Goal: Find specific page/section: Find specific page/section

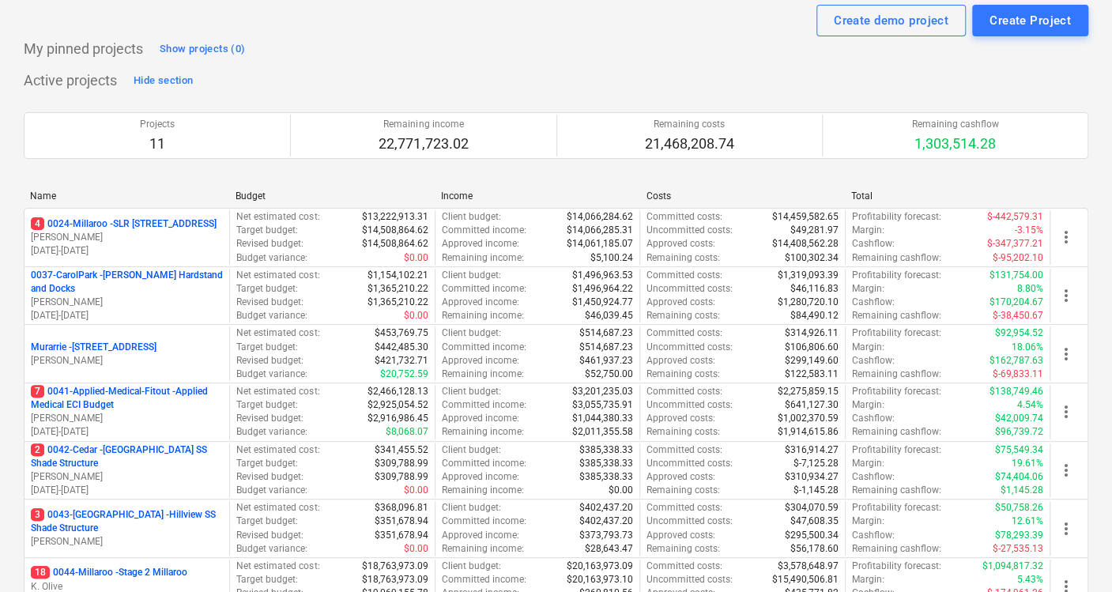
scroll to position [428, 0]
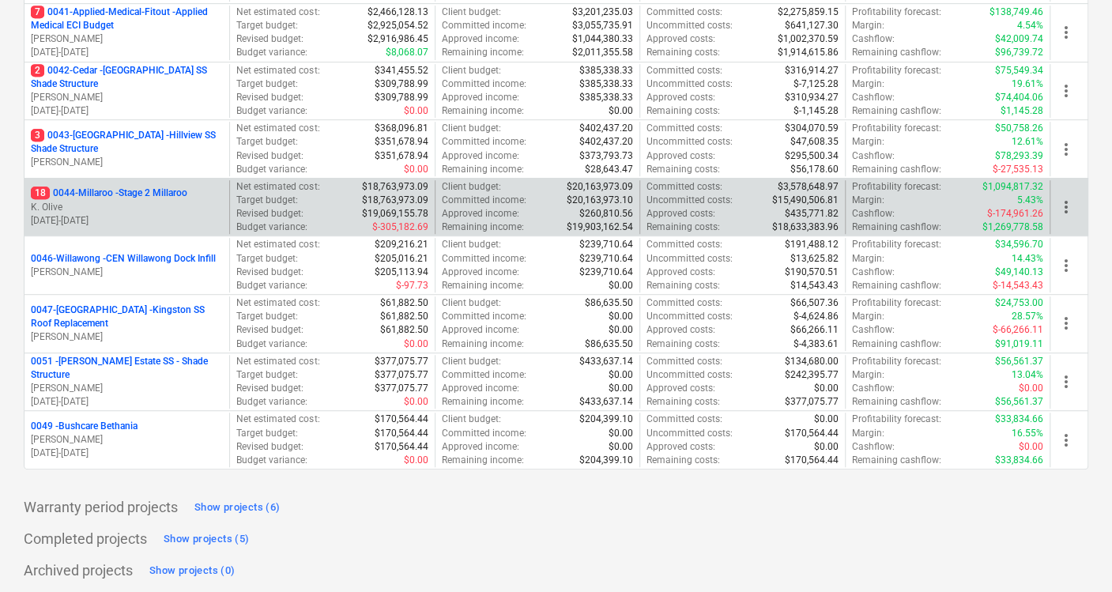
click at [153, 190] on p "18 0044-Millaroo - Stage 2 Millaroo" at bounding box center [109, 193] width 157 height 13
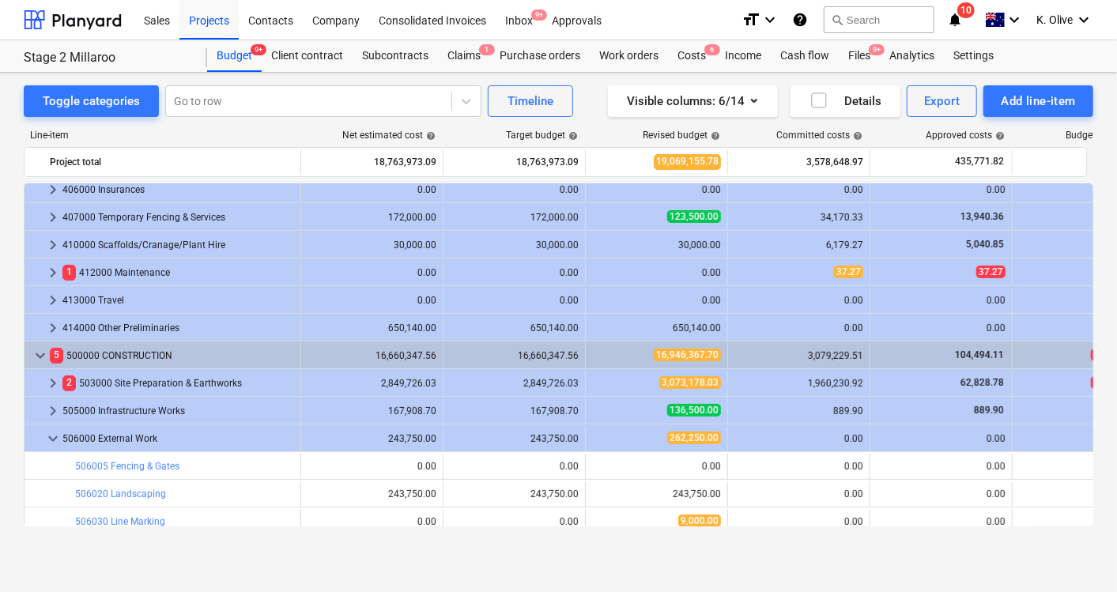
scroll to position [263, 0]
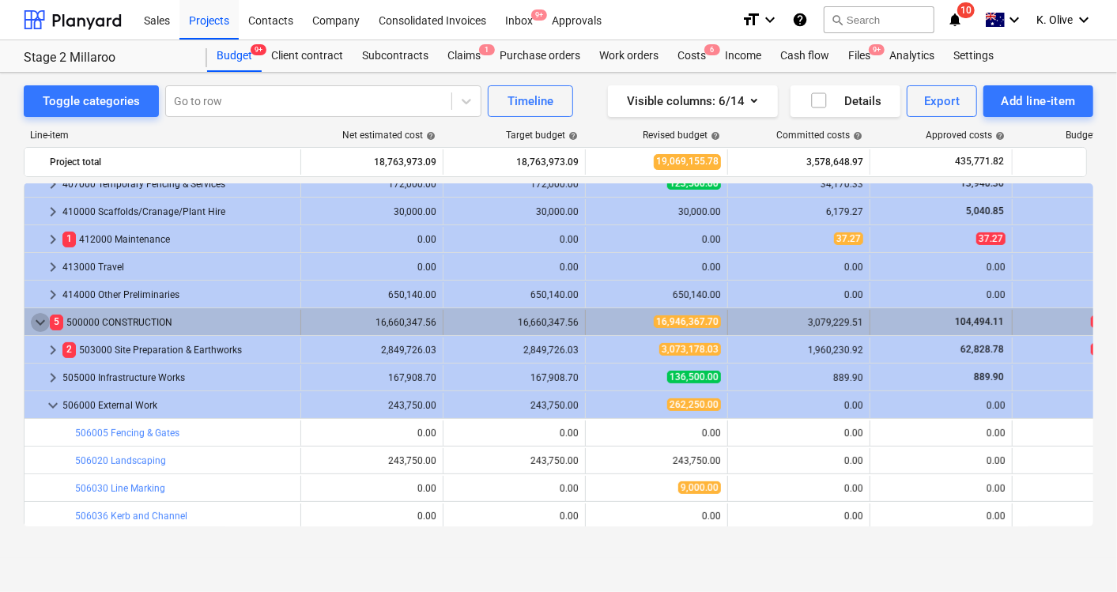
click at [42, 323] on span "keyboard_arrow_down" at bounding box center [40, 322] width 19 height 19
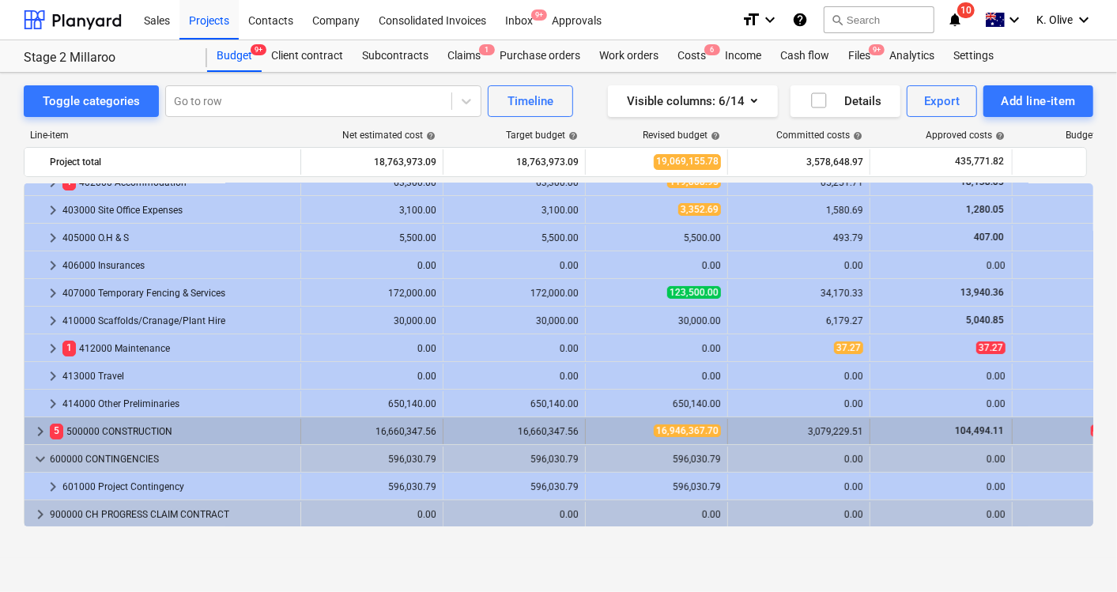
click at [39, 425] on span "keyboard_arrow_right" at bounding box center [40, 431] width 19 height 19
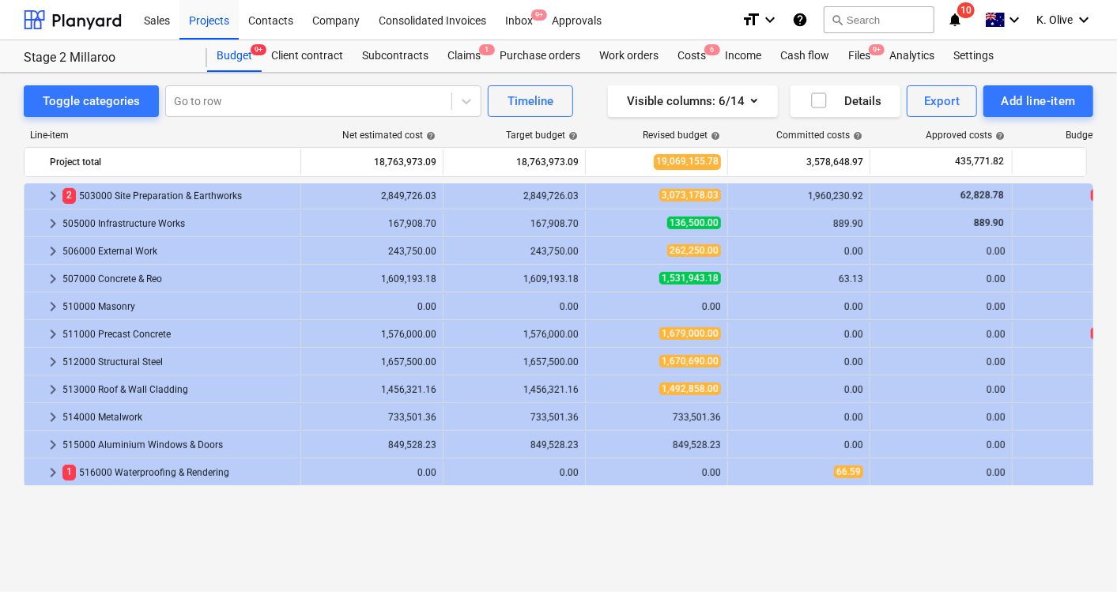
scroll to position [330, 0]
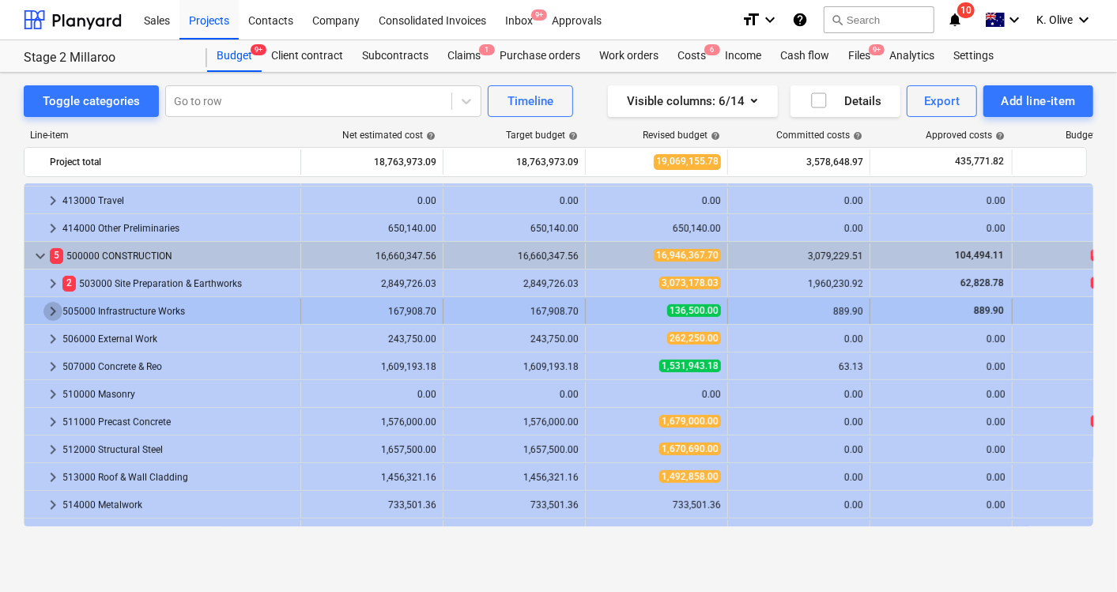
click at [49, 314] on span "keyboard_arrow_right" at bounding box center [52, 311] width 19 height 19
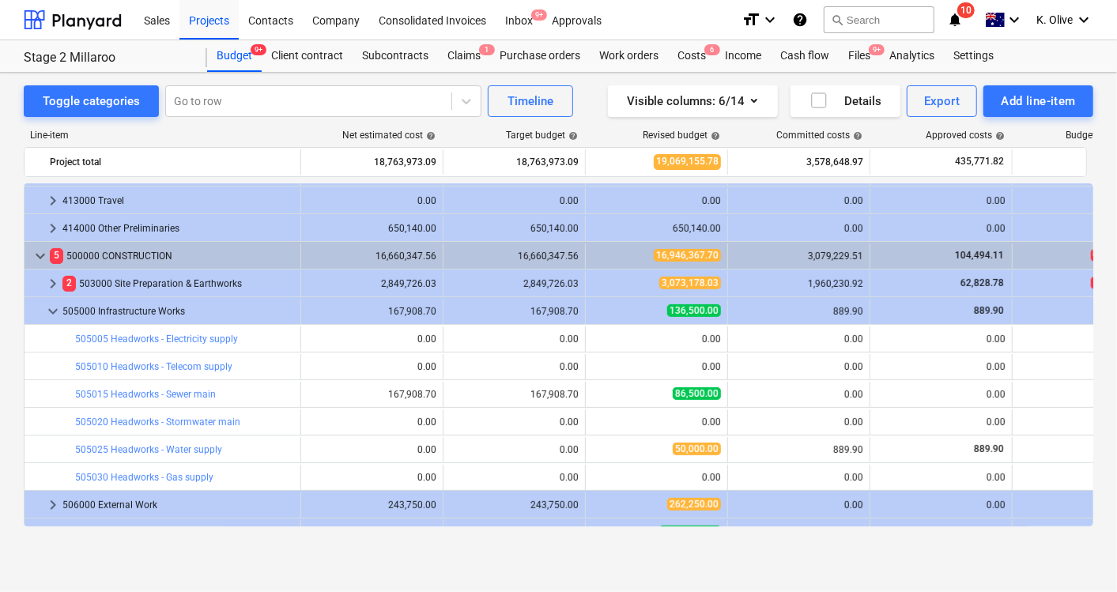
scroll to position [506, 0]
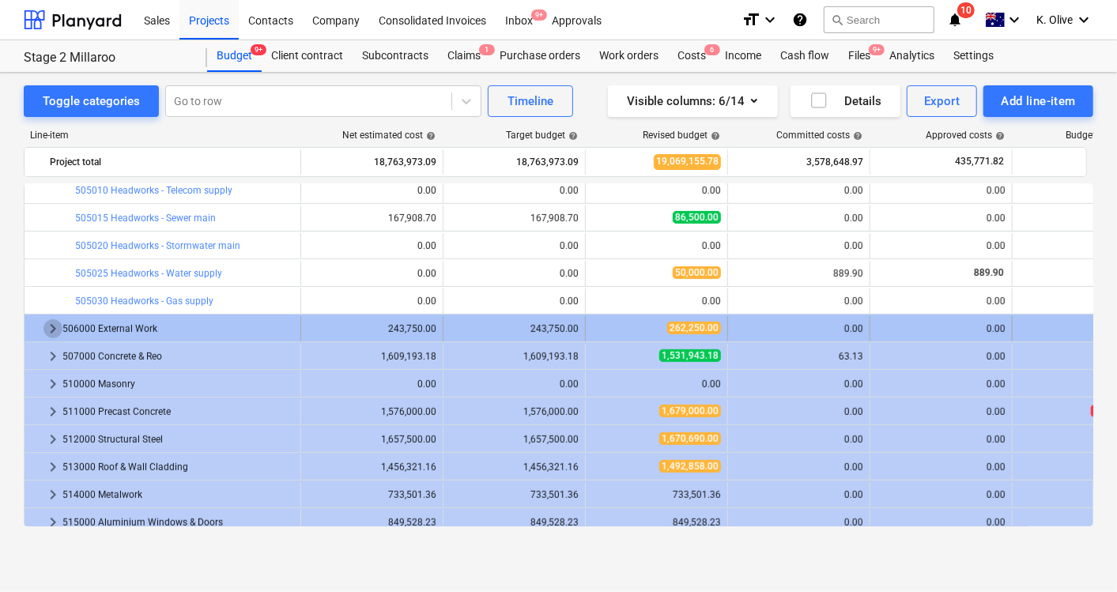
click at [50, 330] on span "keyboard_arrow_right" at bounding box center [52, 328] width 19 height 19
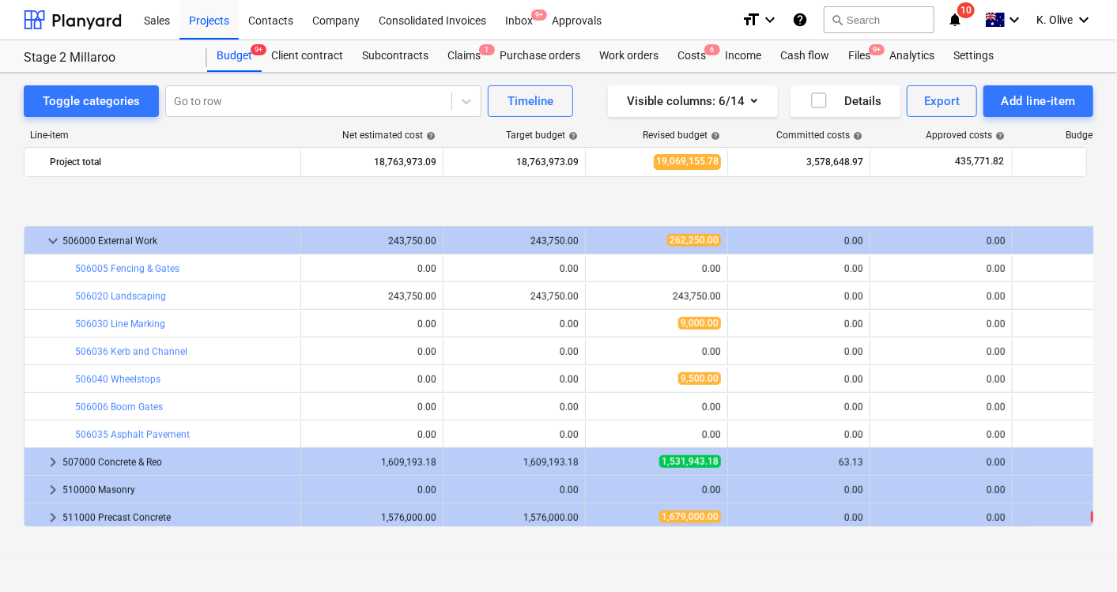
scroll to position [682, 0]
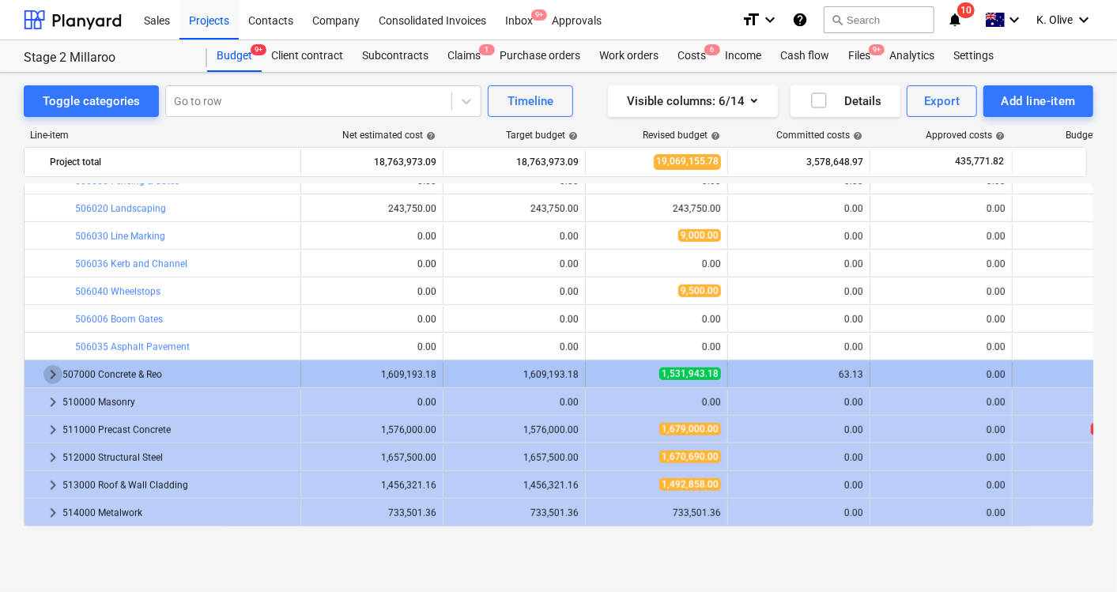
click at [59, 372] on span "keyboard_arrow_right" at bounding box center [52, 374] width 19 height 19
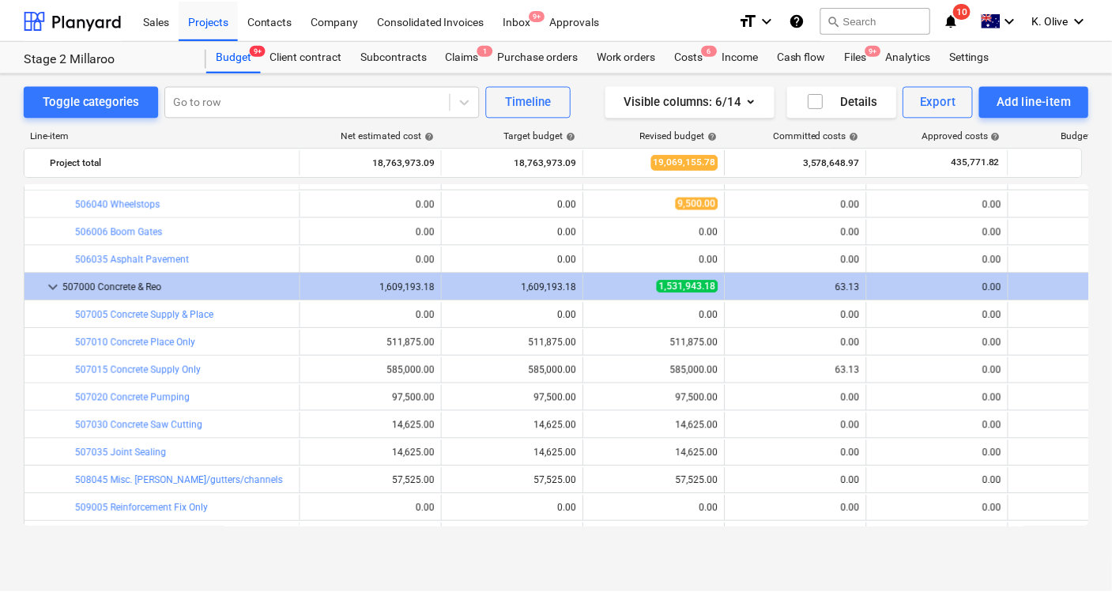
scroll to position [857, 0]
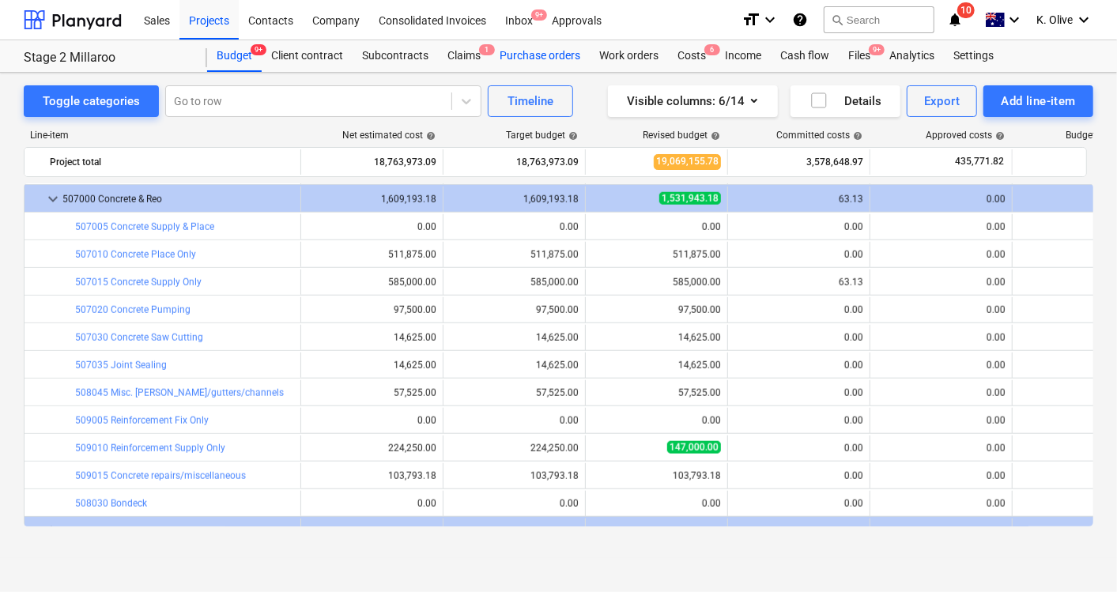
click at [531, 54] on div "Purchase orders" at bounding box center [540, 56] width 100 height 32
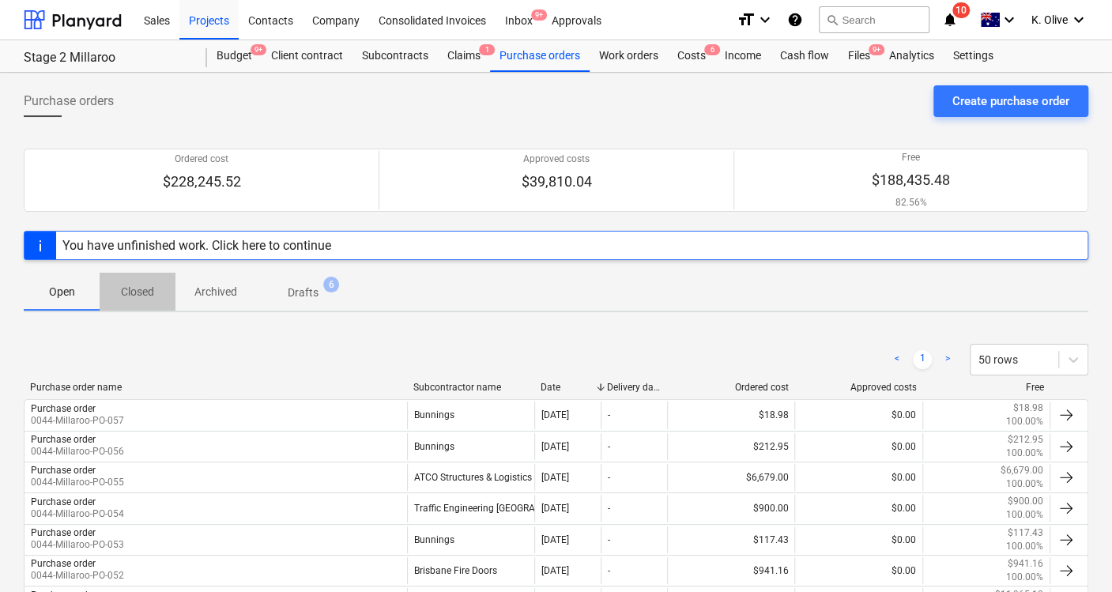
click at [153, 285] on p "Closed" at bounding box center [138, 292] width 38 height 17
click at [404, 59] on div "Subcontracts" at bounding box center [395, 56] width 85 height 32
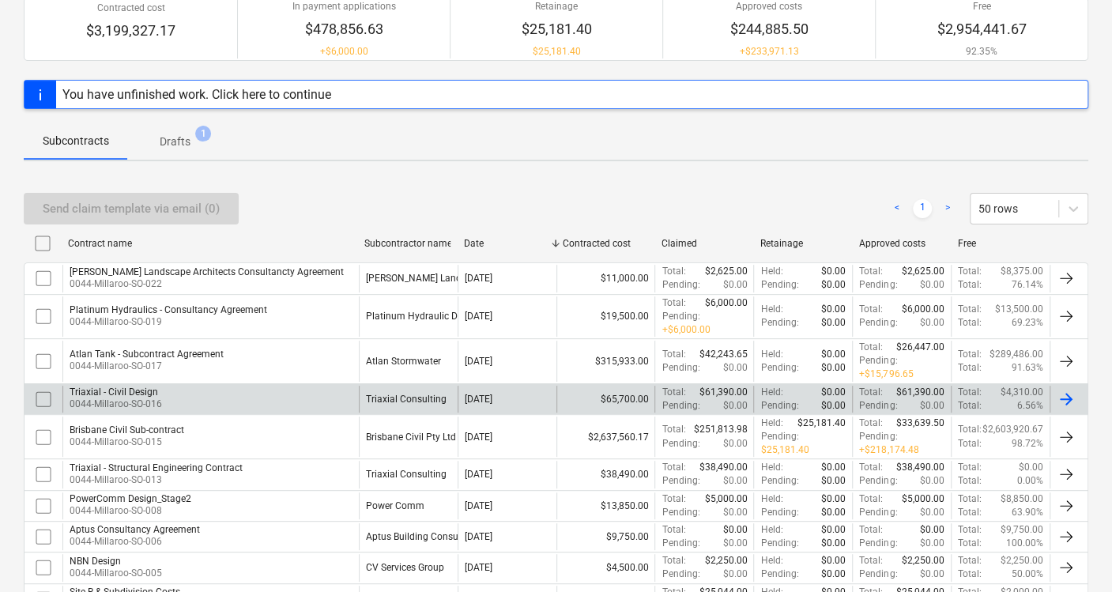
scroll to position [176, 0]
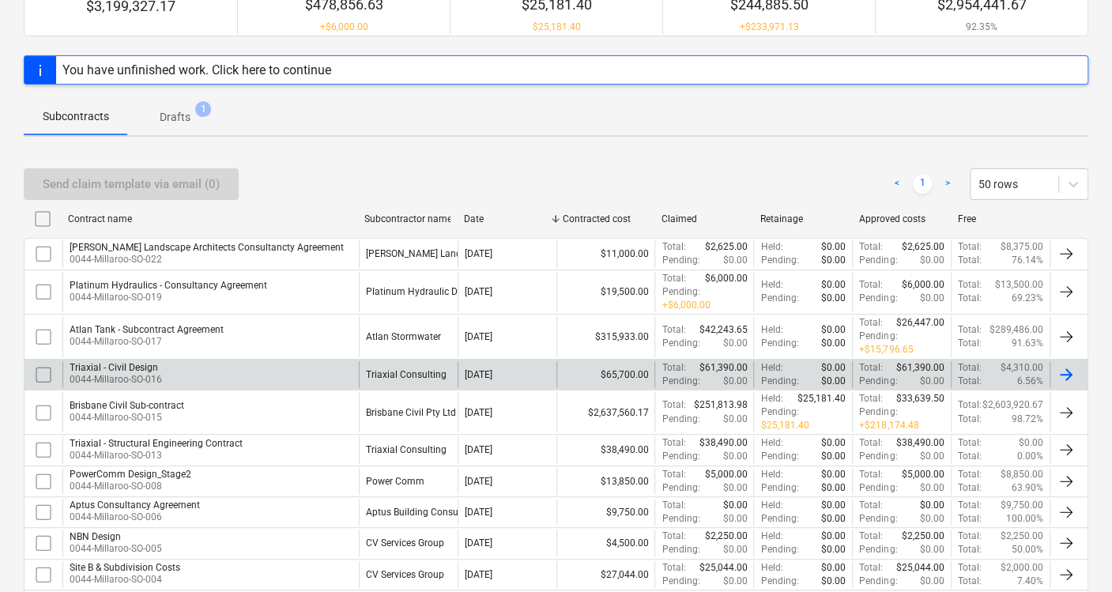
click at [176, 361] on div "Triaxial - Civil Design 0044-Millaroo-SO-016" at bounding box center [210, 374] width 296 height 27
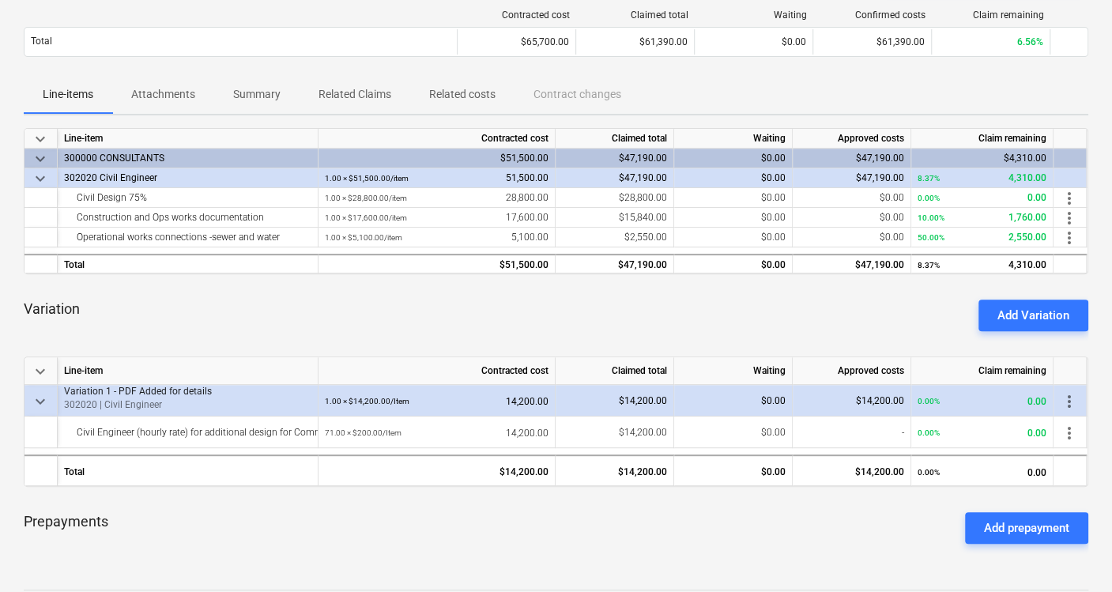
scroll to position [176, 0]
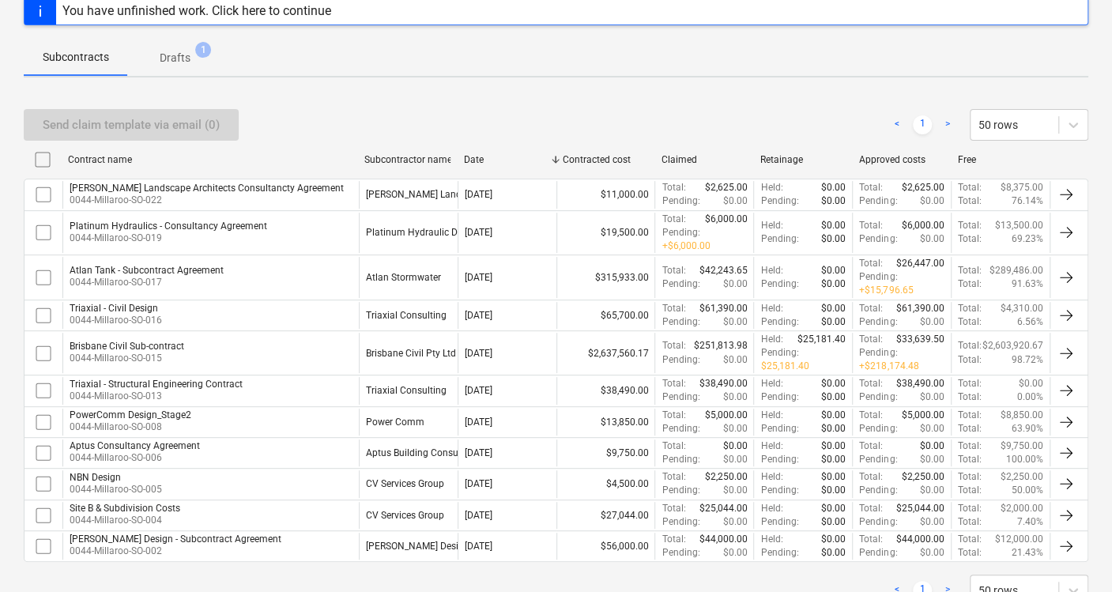
scroll to position [263, 0]
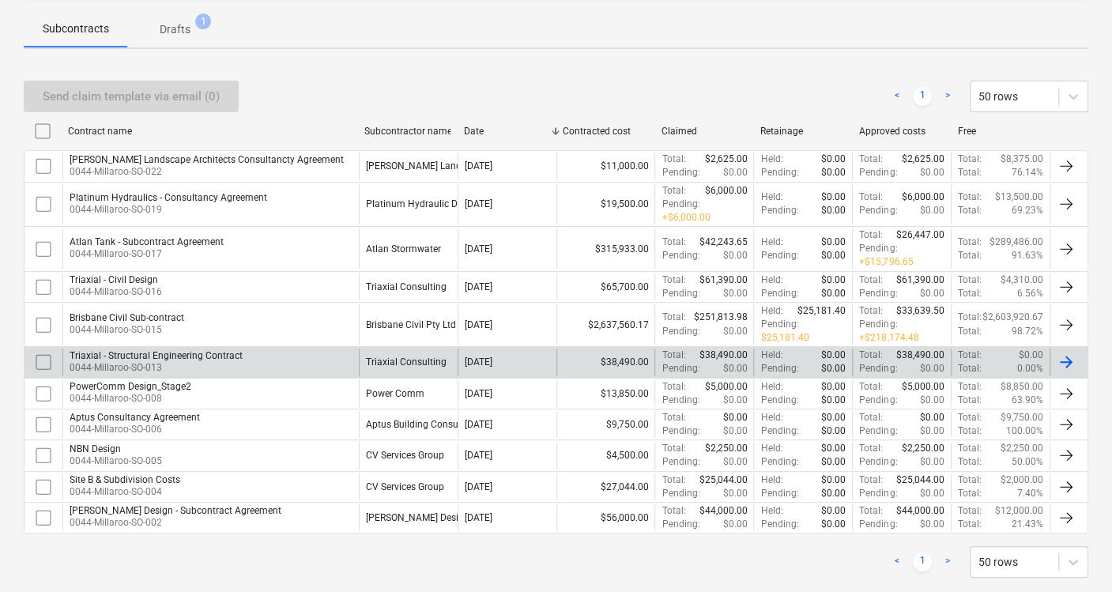
click at [187, 350] on div "Triaxial - Structural Engineering Contract" at bounding box center [156, 355] width 173 height 11
